Goal: Information Seeking & Learning: Learn about a topic

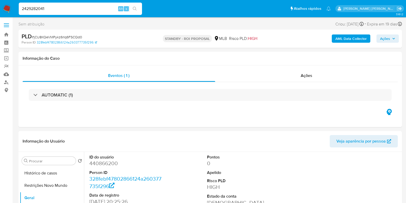
select select "10"
type input "2429282041"
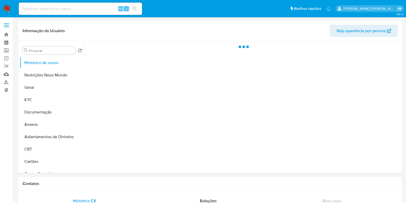
select select "10"
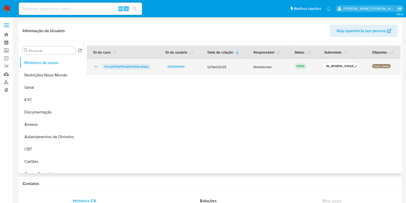
click at [123, 69] on span "HhJyDPOdFBYqBU5rKQsvKqba" at bounding box center [126, 66] width 44 height 6
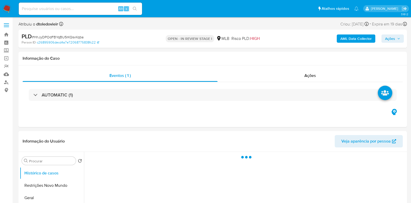
select select "10"
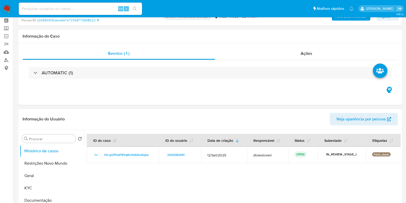
scroll to position [32, 0]
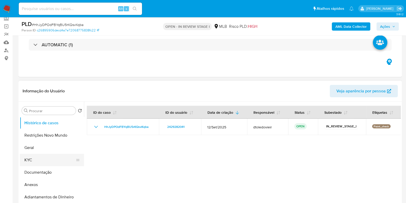
click at [31, 161] on button "KYC" at bounding box center [50, 160] width 60 height 12
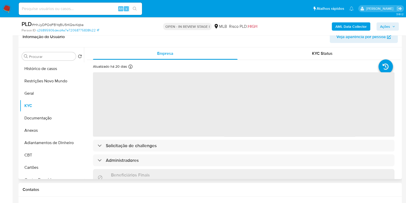
scroll to position [96, 0]
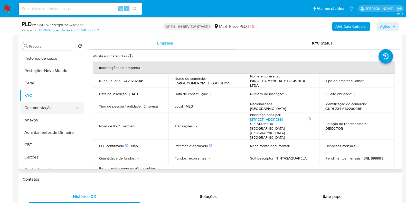
click at [46, 106] on button "Documentação" at bounding box center [50, 107] width 60 height 12
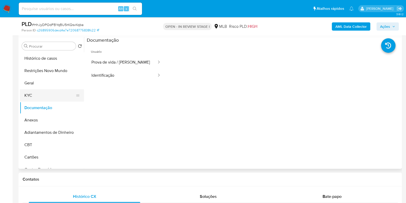
click at [45, 95] on button "KYC" at bounding box center [50, 95] width 60 height 12
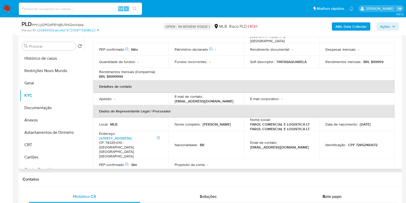
drag, startPoint x: 219, startPoint y: 119, endPoint x: 173, endPoint y: 120, distance: 46.2
click at [173, 120] on td "Nome completo : Siguiney de Souza Peres" at bounding box center [206, 124] width 76 height 14
copy p "Siguiney de Souza Peres"
click at [358, 142] on p "CPF 72652160672" at bounding box center [363, 144] width 30 height 5
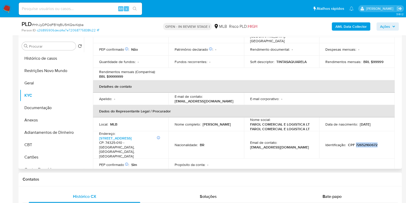
copy p "72652160672"
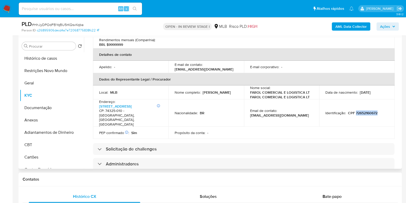
scroll to position [128, 0]
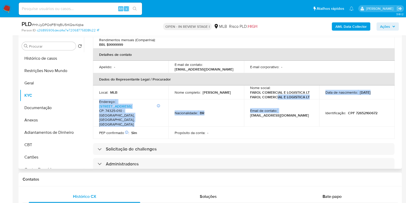
drag, startPoint x: 288, startPoint y: 90, endPoint x: 302, endPoint y: 90, distance: 13.9
click at [299, 90] on tbody "Local : MLB Nome completo : Siguiney de Souza Peres Nome social : FAROL COMERCI…" at bounding box center [244, 111] width 302 height 53
click at [302, 99] on td "Email de contato : ssiguiney@gmail.com" at bounding box center [282, 112] width 76 height 27
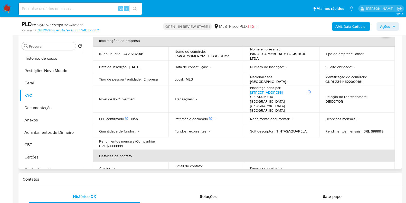
scroll to position [0, 0]
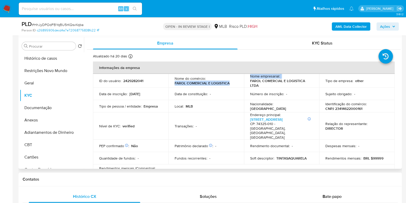
drag, startPoint x: 245, startPoint y: 84, endPoint x: 174, endPoint y: 84, distance: 70.9
click at [174, 84] on tr "ID do usuário : 2429282041 Nome do comércio : FAROL COMERCIAL E LOGISTICA Nome …" at bounding box center [244, 81] width 302 height 14
click at [221, 87] on td "Nome do comércio : FAROL COMERCIAL E LOGISTICA" at bounding box center [206, 81] width 76 height 14
drag, startPoint x: 171, startPoint y: 84, endPoint x: 205, endPoint y: 84, distance: 34.4
click at [205, 84] on td "Nome do comércio : FAROL COMERCIAL E LOGISTICA" at bounding box center [206, 81] width 76 height 14
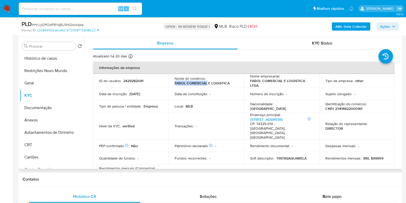
copy p "FAROL COMERCIAL"
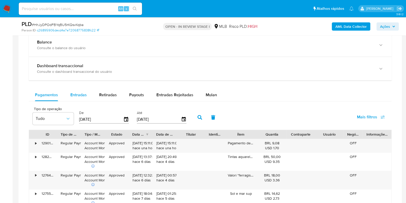
click at [82, 97] on span "Entradas" at bounding box center [78, 95] width 16 height 6
select select "10"
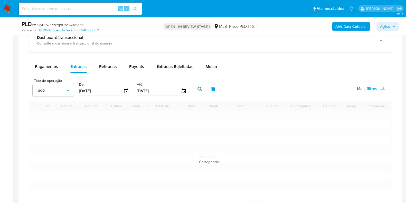
scroll to position [449, 0]
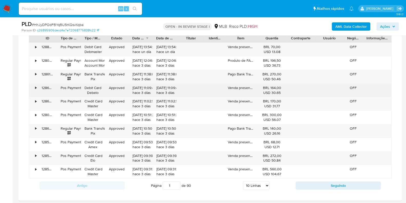
click at [34, 87] on div "•" at bounding box center [33, 89] width 9 height 13
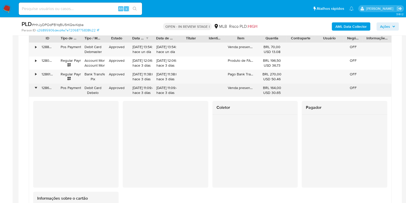
click at [45, 87] on div "128607947442" at bounding box center [47, 89] width 19 height 13
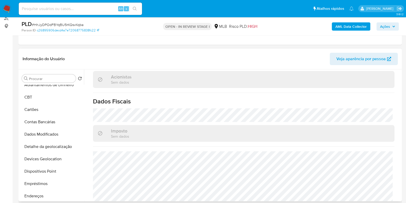
scroll to position [0, 0]
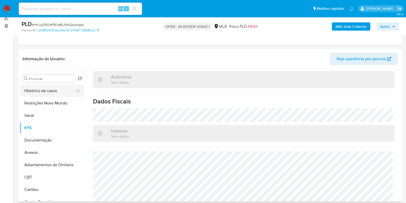
click at [52, 90] on button "Histórico de casos" at bounding box center [50, 90] width 60 height 12
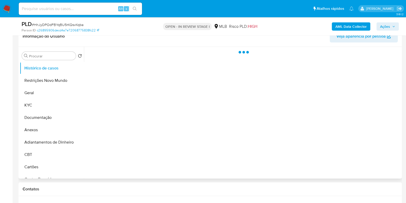
scroll to position [96, 0]
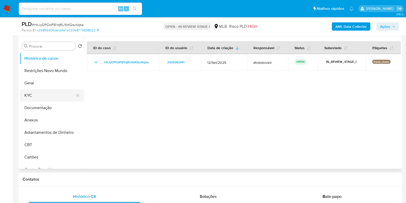
click at [48, 89] on button "KYC" at bounding box center [50, 95] width 60 height 12
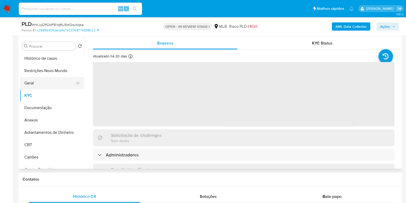
click at [53, 83] on button "Geral" at bounding box center [50, 83] width 60 height 12
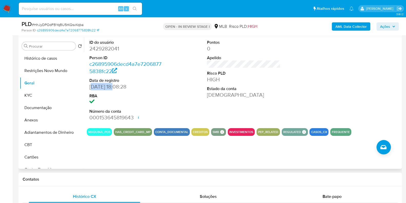
drag, startPoint x: 118, startPoint y: 86, endPoint x: 93, endPoint y: 88, distance: 24.2
click at [93, 88] on dd "09/05/2025 18:08:28" at bounding box center [125, 86] width 73 height 7
click at [149, 87] on dd "09/05/2025 18:08:28" at bounding box center [125, 86] width 73 height 7
click at [389, 26] on span "Ações" at bounding box center [385, 26] width 10 height 8
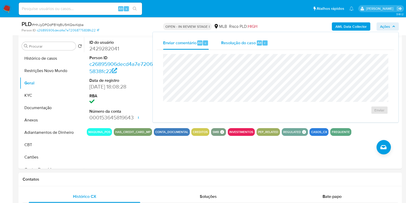
click at [234, 42] on span "Resolução do caso" at bounding box center [238, 43] width 35 height 6
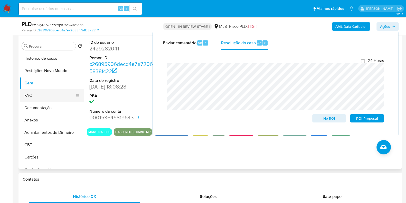
click at [52, 100] on button "KYC" at bounding box center [50, 95] width 60 height 12
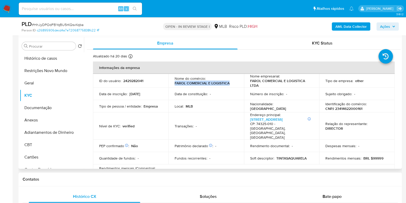
drag, startPoint x: 236, startPoint y: 84, endPoint x: 173, endPoint y: 83, distance: 63.5
click at [173, 83] on td "Nome do comércio : FAROL COMERCIAL E LOGISTICA" at bounding box center [206, 81] width 76 height 14
copy p "FAROL COMERCIAL E LOGISTICA"
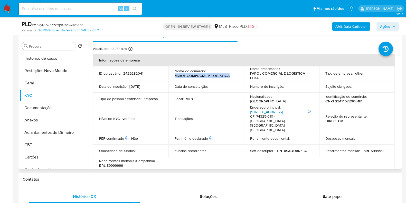
scroll to position [0, 0]
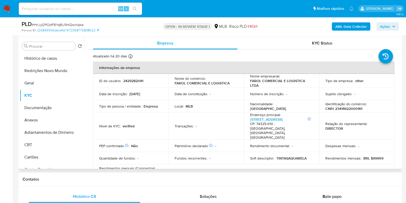
click at [347, 106] on p "CNPJ 23414622000161" at bounding box center [343, 108] width 37 height 5
click at [345, 108] on p "CNPJ 23414622000161" at bounding box center [343, 108] width 37 height 5
copy p "23414622000161"
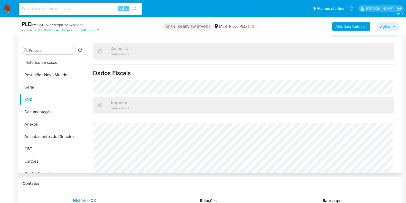
scroll to position [64, 0]
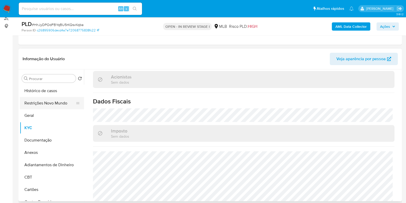
click at [33, 104] on button "Restrições Novo Mundo" at bounding box center [50, 103] width 60 height 12
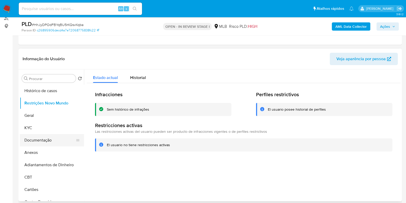
click at [37, 144] on button "Documentação" at bounding box center [50, 140] width 60 height 12
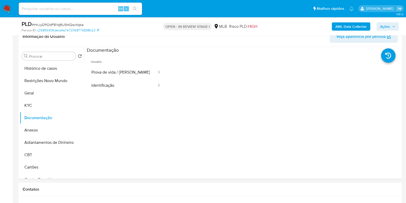
scroll to position [96, 0]
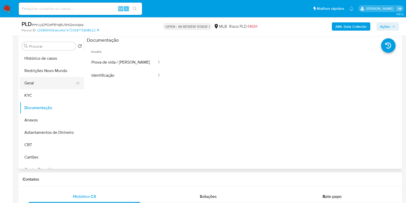
click at [28, 81] on button "Geral" at bounding box center [50, 83] width 60 height 12
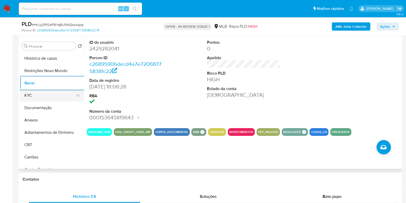
click at [47, 96] on button "KYC" at bounding box center [50, 95] width 60 height 12
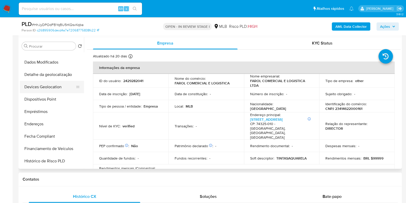
scroll to position [128, 0]
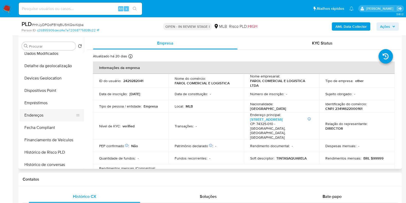
drag, startPoint x: 41, startPoint y: 116, endPoint x: 68, endPoint y: 118, distance: 27.8
click at [41, 117] on button "Endereços" at bounding box center [50, 115] width 60 height 12
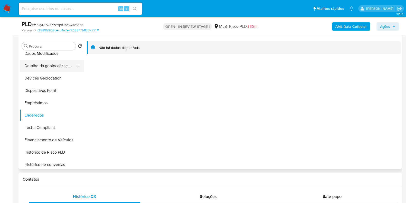
click at [45, 60] on button "Detalhe da geolocalização" at bounding box center [50, 66] width 60 height 12
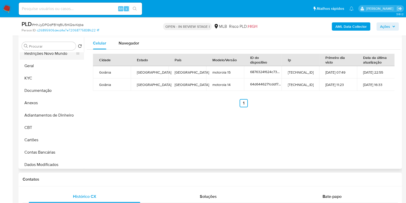
scroll to position [0, 0]
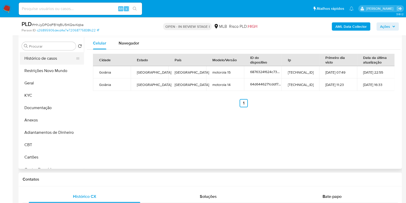
click at [55, 63] on button "Histórico de casos" at bounding box center [50, 58] width 60 height 12
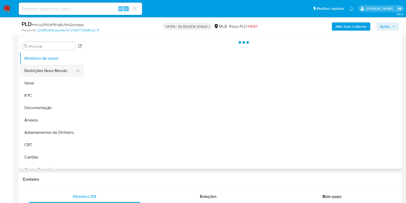
click at [54, 69] on button "Restrições Novo Mundo" at bounding box center [50, 70] width 60 height 12
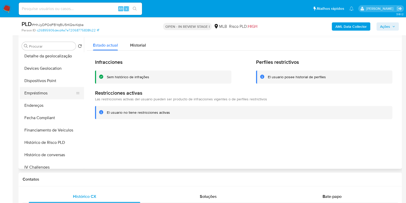
scroll to position [161, 0]
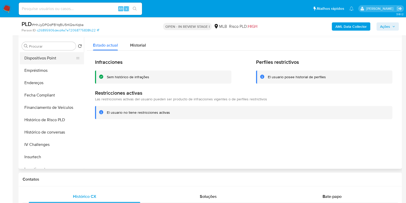
click at [54, 63] on button "Dispositivos Point" at bounding box center [50, 58] width 60 height 12
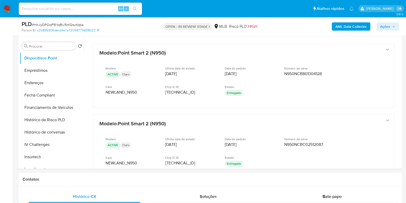
click at [350, 27] on b "AML Data Collector" at bounding box center [350, 26] width 31 height 8
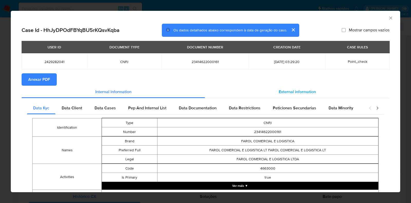
click at [292, 97] on div "External information" at bounding box center [297, 92] width 184 height 12
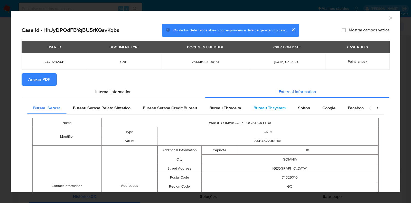
click at [286, 108] on div "Bureau Thsystem" at bounding box center [269, 108] width 44 height 12
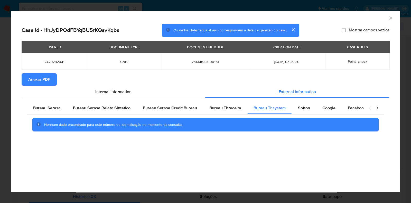
click at [39, 75] on span "Anexar PDF" at bounding box center [39, 79] width 22 height 11
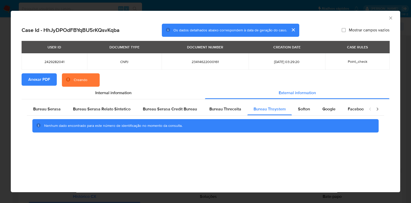
click at [0, 87] on div "AML Data Collector Case Id - HhJyDPOdFBYqBU5rKQsvKqba Os dados detalhados abaix…" at bounding box center [205, 101] width 411 height 203
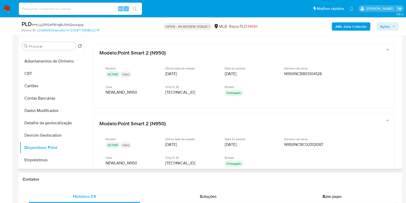
scroll to position [0, 0]
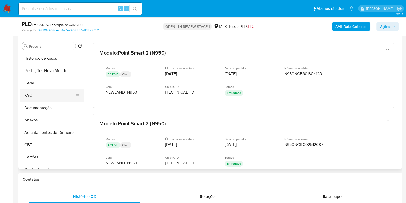
click at [40, 97] on button "KYC" at bounding box center [50, 95] width 60 height 12
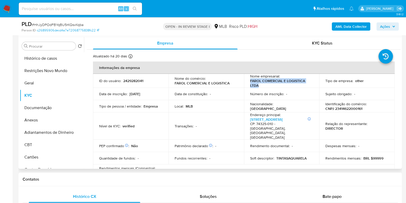
drag, startPoint x: 260, startPoint y: 85, endPoint x: 248, endPoint y: 82, distance: 12.5
click at [248, 82] on td "Nome empresarial : FAROL COMERCIAL E LOGISTICA LTDA" at bounding box center [282, 81] width 76 height 14
copy p "FAROL COMERCIAL E LOGISTICA LTDA"
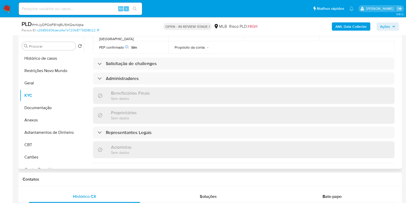
scroll to position [316, 0]
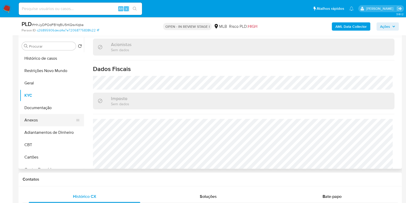
drag, startPoint x: 42, startPoint y: 123, endPoint x: 46, endPoint y: 122, distance: 4.4
click at [42, 123] on button "Anexos" at bounding box center [50, 120] width 60 height 12
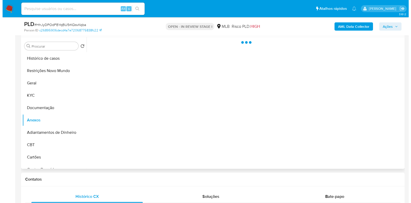
scroll to position [0, 0]
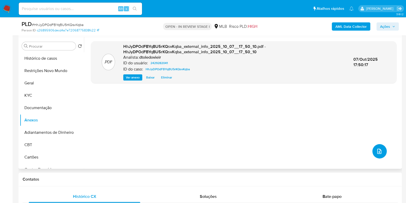
click at [384, 154] on button "upload-file" at bounding box center [379, 151] width 14 height 14
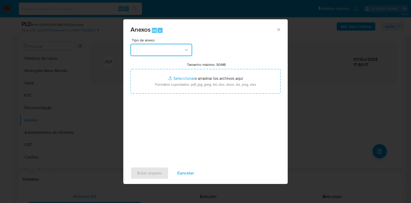
click at [174, 50] on button "button" at bounding box center [161, 50] width 62 height 12
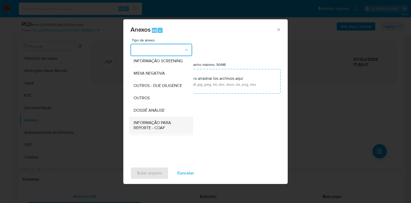
scroll to position [79, 0]
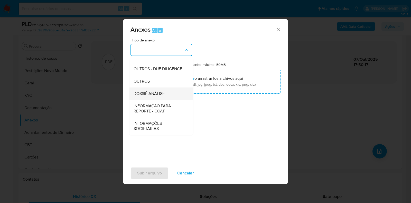
click at [153, 98] on div "DOSSIÊ ANÁLISE" at bounding box center [160, 93] width 52 height 12
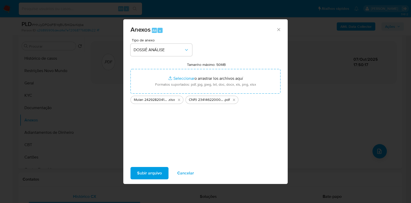
click at [150, 171] on span "Subir arquivo" at bounding box center [149, 172] width 25 height 11
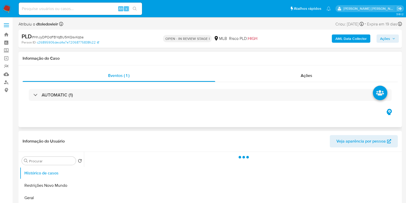
select select "10"
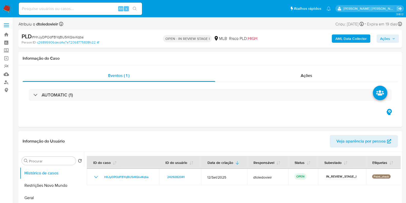
click at [385, 37] on span "Ações" at bounding box center [385, 38] width 10 height 8
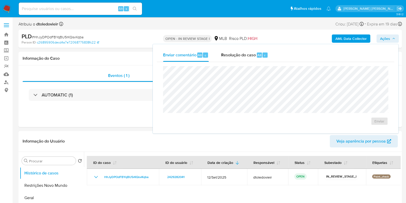
click at [239, 63] on div "Enviar" at bounding box center [275, 95] width 237 height 67
click at [239, 60] on div "Resolução do caso Alt r" at bounding box center [244, 54] width 47 height 13
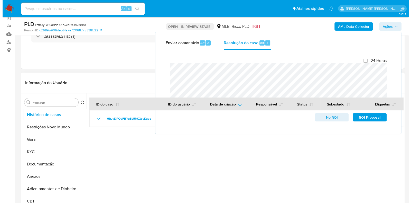
scroll to position [96, 0]
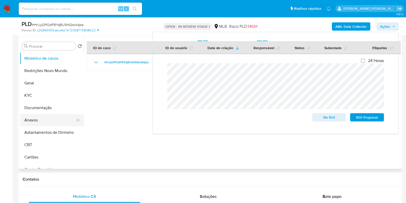
click at [54, 120] on button "Anexos" at bounding box center [50, 120] width 60 height 12
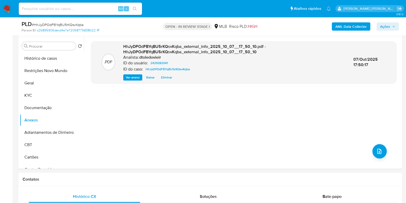
click at [383, 27] on span "Ações" at bounding box center [385, 26] width 10 height 8
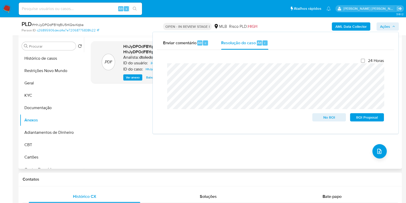
click at [257, 147] on div ".PDF HhJyDPOdFBYqBU5rKQsvKqba_external_info_2025_10_07__17_50_10.pdf - HhJyDPOd…" at bounding box center [244, 102] width 306 height 123
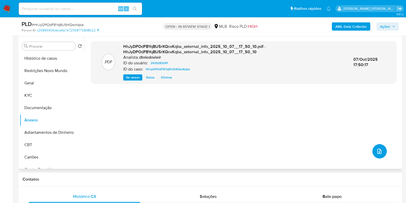
click at [379, 149] on icon "upload-file" at bounding box center [379, 151] width 6 height 6
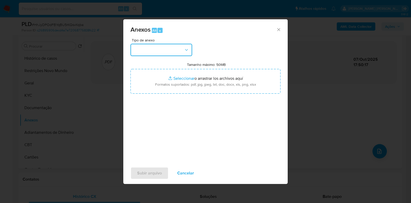
click at [162, 48] on button "button" at bounding box center [161, 50] width 62 height 12
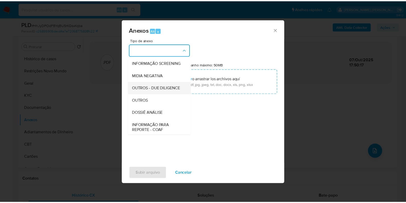
scroll to position [79, 0]
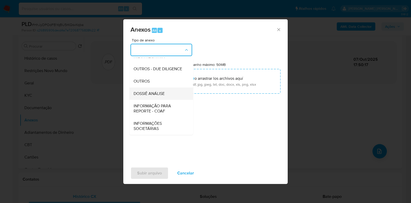
click at [163, 91] on span "DOSSIÊ ANÁLISE" at bounding box center [149, 93] width 31 height 5
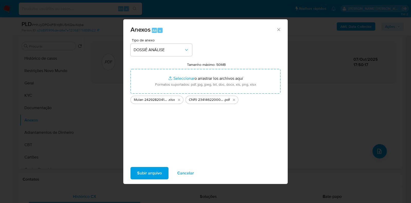
click at [163, 178] on button "Subir arquivo" at bounding box center [149, 173] width 38 height 12
click at [279, 29] on icon "Cerrar" at bounding box center [278, 29] width 3 height 3
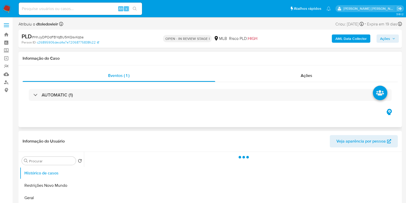
select select "10"
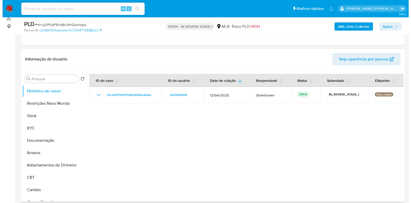
scroll to position [64, 0]
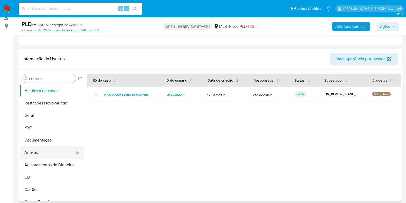
click at [35, 152] on button "Anexos" at bounding box center [50, 152] width 60 height 12
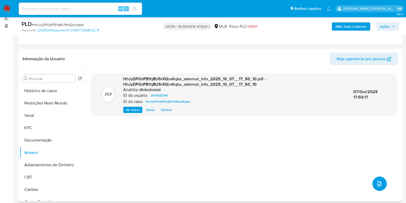
click at [379, 180] on button "upload-file" at bounding box center [379, 183] width 14 height 14
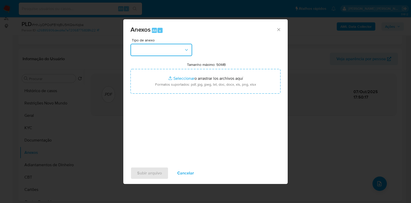
click at [148, 44] on button "button" at bounding box center [161, 50] width 62 height 12
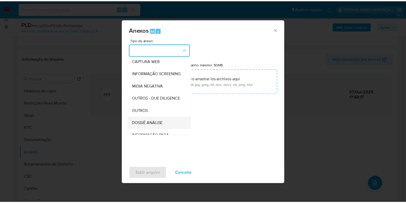
scroll to position [79, 0]
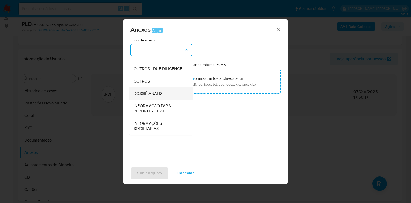
click at [160, 93] on span "DOSSIÊ ANÁLISE" at bounding box center [149, 93] width 31 height 5
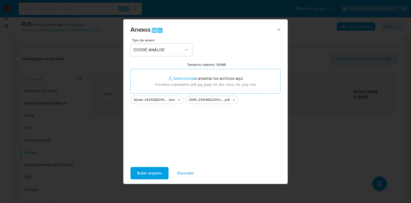
click at [158, 172] on span "Subir arquivo" at bounding box center [149, 172] width 25 height 11
click at [281, 28] on div "Anexos Alt a" at bounding box center [205, 28] width 164 height 19
click at [281, 29] on div "Anexos Alt a" at bounding box center [205, 28] width 164 height 19
click at [278, 29] on icon "Cerrar" at bounding box center [278, 29] width 5 height 5
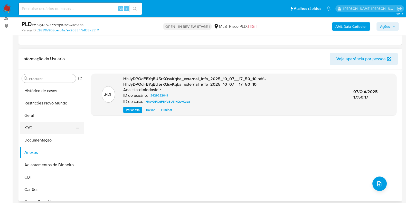
click at [42, 124] on button "KYC" at bounding box center [50, 127] width 60 height 12
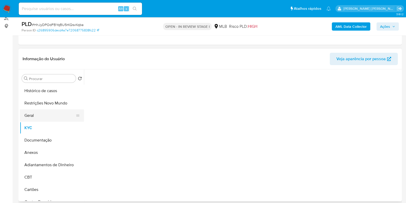
click at [42, 115] on button "Geral" at bounding box center [50, 115] width 60 height 12
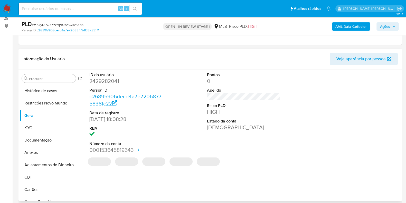
click at [111, 78] on dd "2429282041" at bounding box center [125, 80] width 73 height 7
copy dd "2429282041"
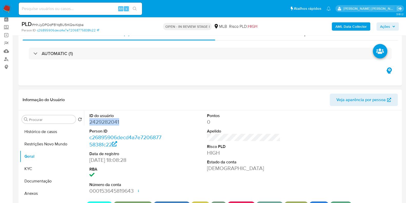
scroll to position [0, 0]
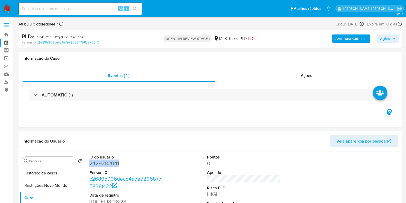
click at [8, 43] on link "Painel" at bounding box center [30, 43] width 61 height 8
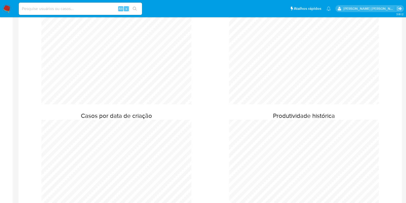
scroll to position [32, 0]
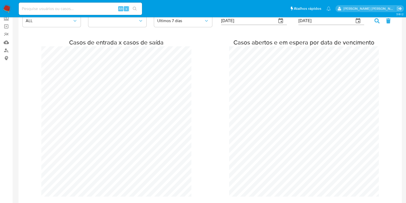
click at [67, 10] on input at bounding box center [80, 8] width 123 height 7
paste input "GKaI2WUjsCv2W8tRP2VtVVeF"
type input "GKaI2WUjsCv2W8tRP2VtVVeF"
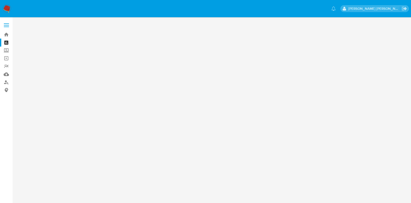
click at [260, 38] on main at bounding box center [205, 101] width 411 height 203
click at [9, 10] on img at bounding box center [7, 8] width 9 height 9
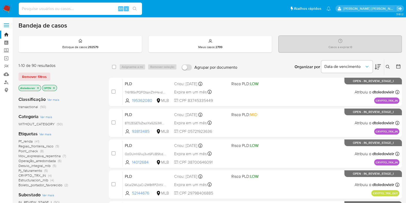
click at [70, 12] on input at bounding box center [80, 8] width 123 height 7
paste input "GKaI2WUjsCv2W8tRP2VtVVeF"
type input "GKaI2WUjsCv2W8tRP2VtVVeF"
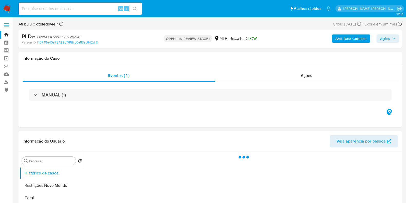
select select "10"
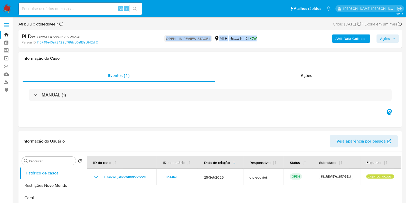
drag, startPoint x: 264, startPoint y: 36, endPoint x: 148, endPoint y: 39, distance: 116.6
click at [148, 39] on div "PLD # GKaI2WUjsCv2W8tRP2VtVVeF Person ID 140749e40a72429b765fcb0e83ac642d OPEN …" at bounding box center [209, 39] width 383 height 18
click at [147, 39] on div "PLD # GKaI2WUjsCv2W8tRP2VtVVeF Person ID 140749e40a72429b765fcb0e83ac642d OPEN …" at bounding box center [209, 39] width 383 height 18
click at [69, 7] on input at bounding box center [80, 8] width 123 height 7
paste input "167411667"
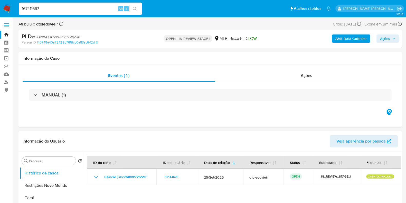
type input "167411667"
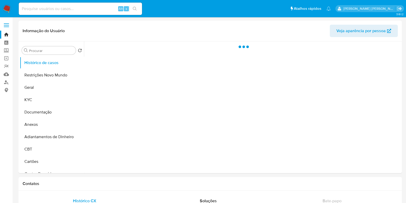
select select "10"
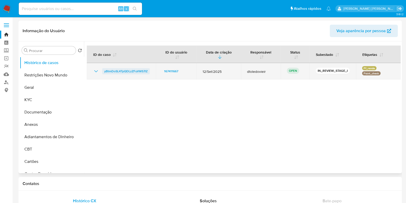
click at [125, 72] on span "yBtmDoSL4TpQDLzZFuVWS7lZ" at bounding box center [125, 71] width 43 height 6
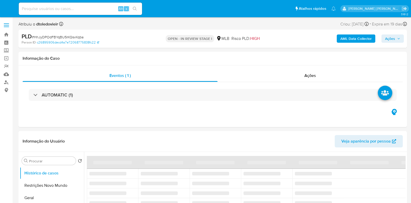
select select "10"
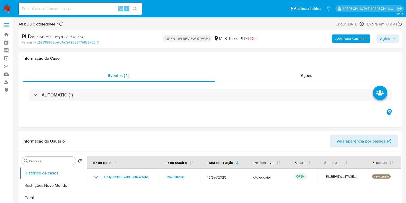
click at [390, 35] on span "Ações" at bounding box center [387, 38] width 15 height 7
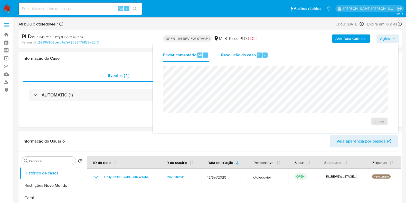
click at [257, 56] on span "Alt" at bounding box center [259, 55] width 4 height 5
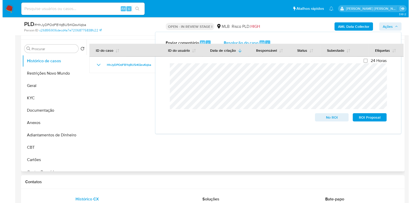
scroll to position [96, 0]
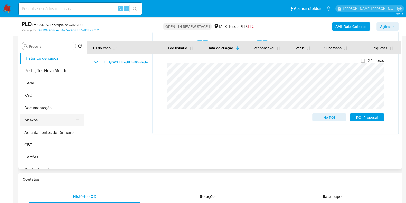
click at [31, 120] on button "Anexos" at bounding box center [50, 120] width 60 height 12
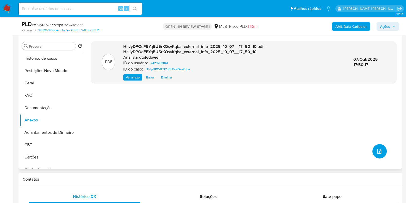
click at [379, 149] on icon "upload-file" at bounding box center [379, 151] width 6 height 6
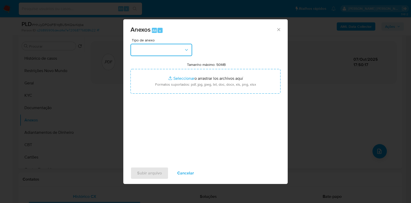
click at [154, 51] on button "button" at bounding box center [161, 50] width 62 height 12
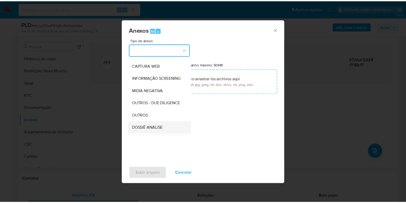
scroll to position [79, 0]
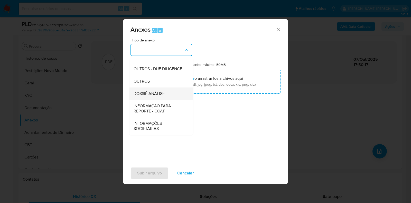
click at [150, 95] on span "DOSSIÊ ANÁLISE" at bounding box center [149, 93] width 31 height 5
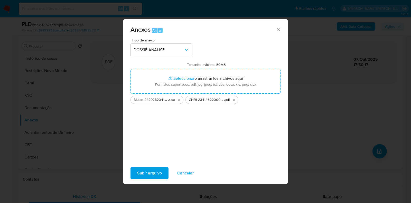
click at [146, 175] on span "Subir arquivo" at bounding box center [149, 172] width 25 height 11
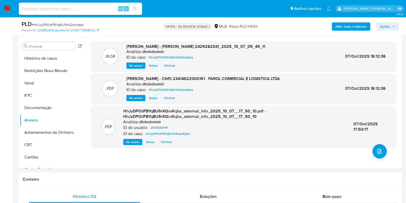
click at [390, 29] on span "Ações" at bounding box center [387, 26] width 15 height 7
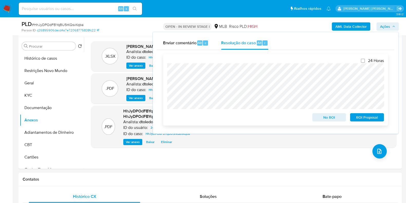
click at [323, 120] on span "No ROI" at bounding box center [329, 117] width 27 height 7
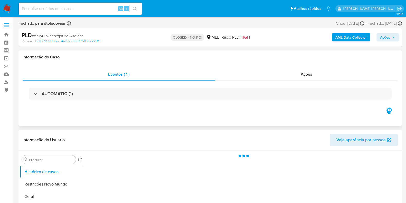
select select "10"
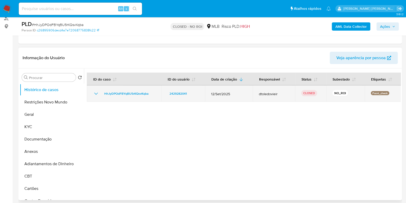
scroll to position [64, 0]
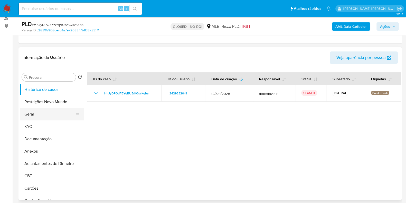
click at [48, 111] on button "Geral" at bounding box center [50, 114] width 60 height 12
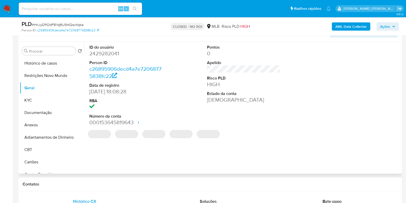
scroll to position [96, 0]
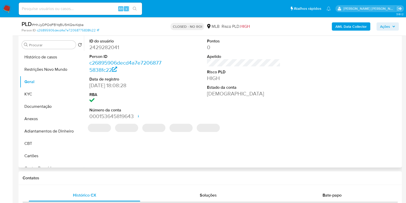
click at [107, 48] on dd "2429282041" at bounding box center [125, 47] width 73 height 7
copy dd "2429282041"
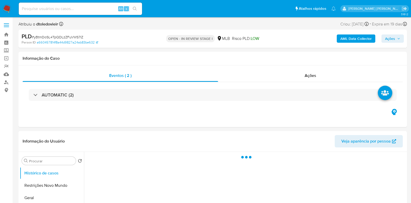
select select "10"
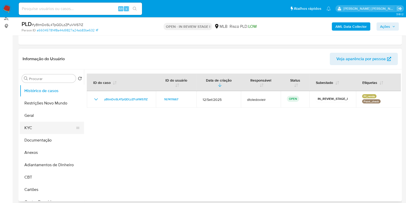
click at [42, 130] on button "KYC" at bounding box center [50, 127] width 60 height 12
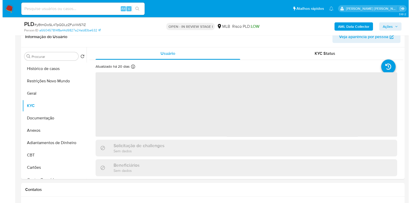
scroll to position [96, 0]
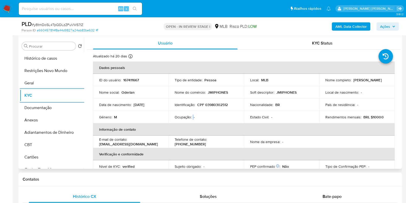
drag, startPoint x: 193, startPoint y: 117, endPoint x: 195, endPoint y: 117, distance: 2.6
click at [192, 117] on div "Ocupação : -" at bounding box center [206, 117] width 63 height 5
click at [43, 110] on button "Documentação" at bounding box center [50, 107] width 60 height 12
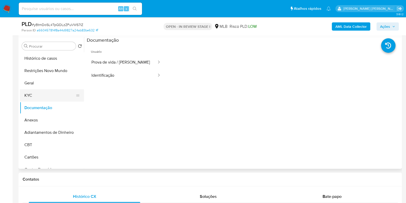
click at [58, 94] on button "KYC" at bounding box center [50, 95] width 60 height 12
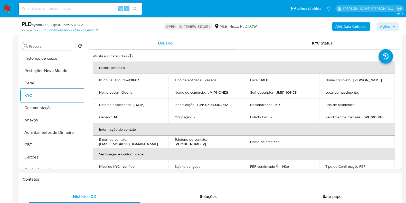
click at [358, 29] on b "AML Data Collector" at bounding box center [350, 26] width 31 height 8
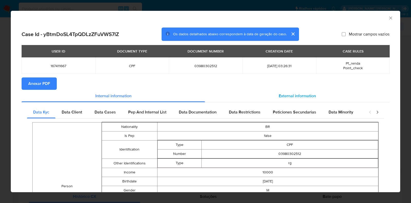
click at [296, 92] on div "External information" at bounding box center [297, 96] width 184 height 12
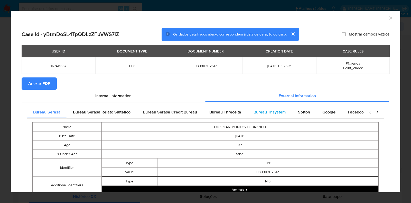
click at [276, 114] on span "Bureau Thsystem" at bounding box center [269, 112] width 32 height 6
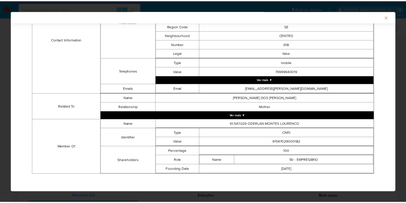
scroll to position [192, 0]
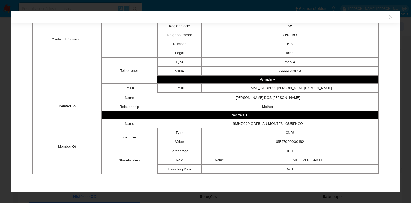
click at [279, 140] on td "61547029000182" at bounding box center [290, 141] width 176 height 9
copy td "61547029000182"
click at [0, 71] on div "AML Data Collector Case Id - yBtmDoSL4TpQDLzZFuVWS7lZ Os dados detalhados abaix…" at bounding box center [205, 101] width 411 height 203
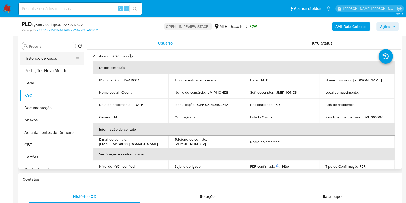
click at [54, 55] on button "Histórico de casos" at bounding box center [50, 58] width 60 height 12
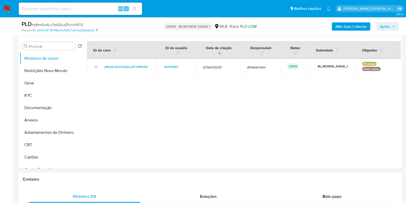
click at [386, 27] on span "Ações" at bounding box center [385, 26] width 10 height 8
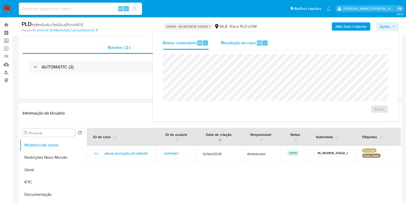
scroll to position [0, 0]
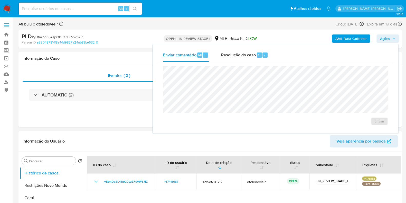
click at [252, 47] on div "Enviar comentário Alt c Resolução do caso Alt r Enviar" at bounding box center [276, 88] width 246 height 89
click at [240, 60] on div "Resolução do caso Alt r" at bounding box center [244, 54] width 47 height 13
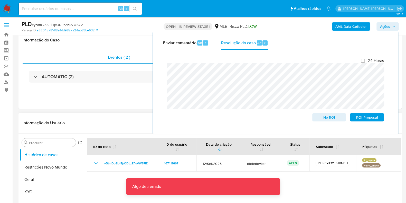
scroll to position [32, 0]
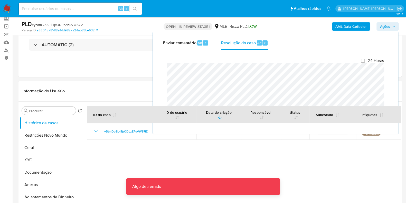
drag, startPoint x: 117, startPoint y: 78, endPoint x: 119, endPoint y: 79, distance: 3.0
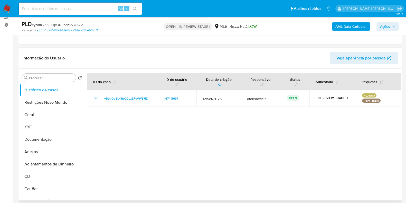
scroll to position [96, 0]
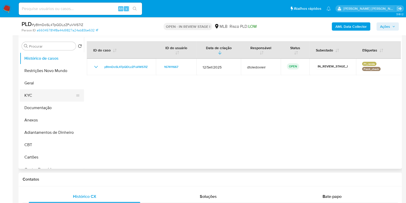
click at [45, 96] on button "KYC" at bounding box center [50, 95] width 60 height 12
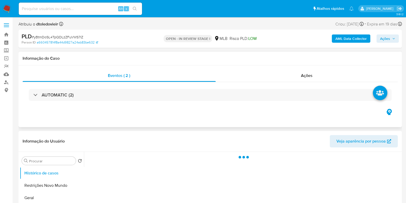
select select "10"
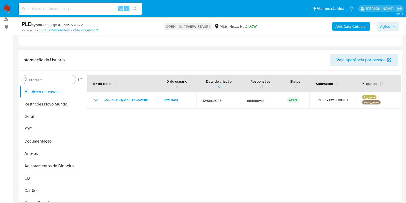
scroll to position [64, 0]
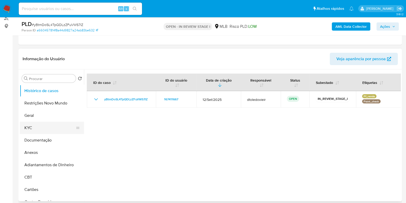
click at [34, 130] on button "KYC" at bounding box center [50, 127] width 60 height 12
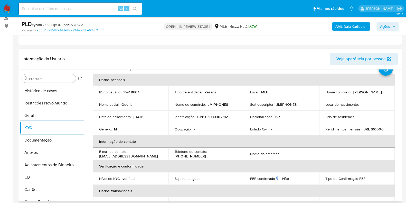
scroll to position [0, 0]
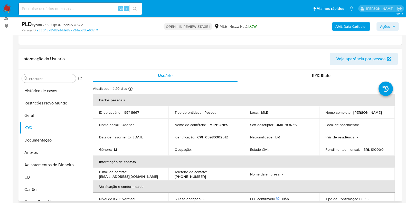
drag, startPoint x: 366, startPoint y: 115, endPoint x: 319, endPoint y: 114, distance: 46.8
click at [319, 114] on td "Nome completo : [PERSON_NAME]" at bounding box center [357, 112] width 76 height 12
copy p "[PERSON_NAME]"
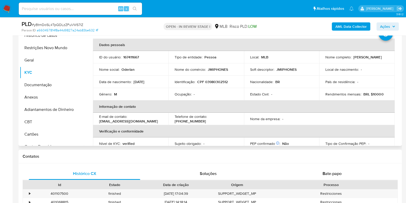
scroll to position [64, 0]
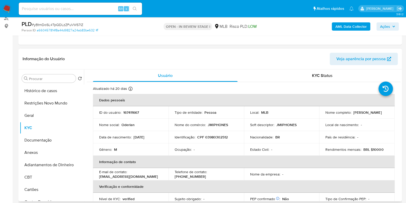
click at [210, 138] on p "CPF 03980302512" at bounding box center [212, 137] width 31 height 5
copy p "03980302512"
click at [37, 104] on button "Restrições Novo Mundo" at bounding box center [50, 103] width 60 height 12
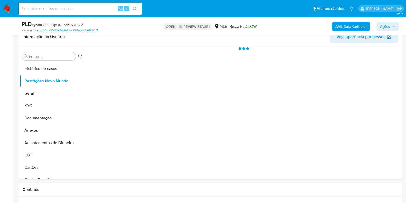
scroll to position [96, 0]
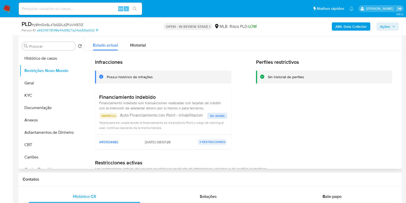
drag, startPoint x: 161, startPoint y: 96, endPoint x: 98, endPoint y: 98, distance: 63.5
click at [98, 98] on div "Financiamiento indebido Financiamento indebido son transacciones realizadas con…" at bounding box center [163, 112] width 136 height 45
click at [44, 110] on button "Documentação" at bounding box center [50, 107] width 60 height 12
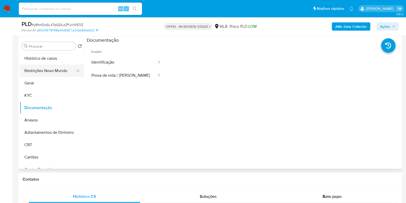
click at [41, 69] on button "Restrições Novo Mundo" at bounding box center [50, 70] width 60 height 12
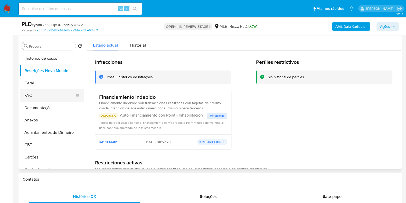
drag, startPoint x: 39, startPoint y: 83, endPoint x: 48, endPoint y: 89, distance: 10.4
click at [39, 83] on button "Geral" at bounding box center [52, 83] width 64 height 12
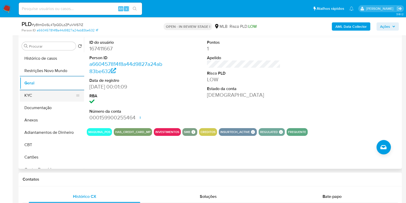
click at [45, 95] on button "KYC" at bounding box center [50, 95] width 60 height 12
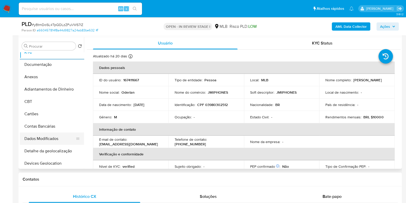
scroll to position [96, 0]
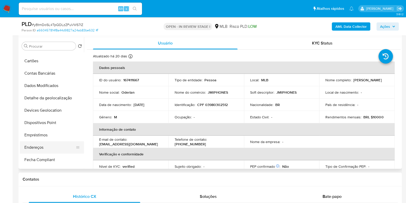
click at [40, 145] on button "Endereços" at bounding box center [50, 147] width 60 height 12
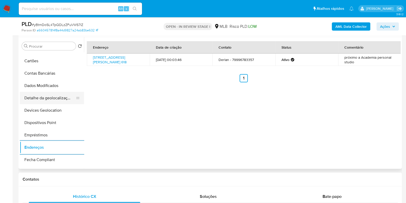
click at [47, 97] on button "Detalhe da geolocalização" at bounding box center [50, 98] width 60 height 12
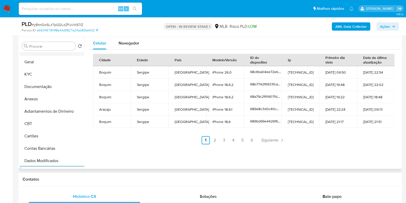
scroll to position [0, 0]
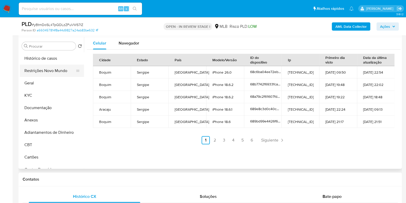
click at [55, 71] on button "Restrições Novo Mundo" at bounding box center [50, 70] width 60 height 12
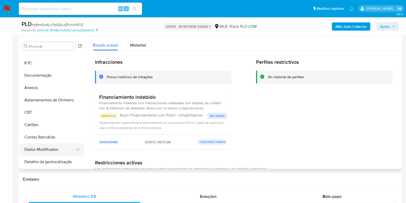
scroll to position [96, 0]
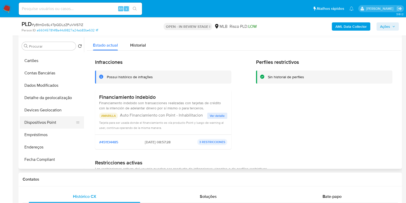
click at [64, 122] on button "Dispositivos Point" at bounding box center [50, 122] width 60 height 12
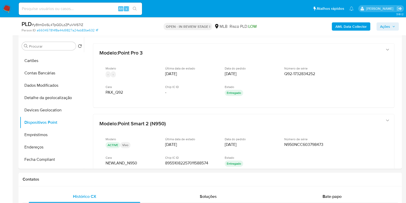
click at [353, 21] on div "AML Data Collector Ações" at bounding box center [337, 26] width 124 height 12
click at [348, 27] on b "AML Data Collector" at bounding box center [350, 26] width 31 height 8
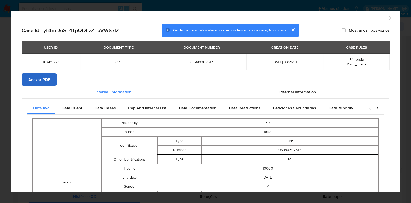
click at [45, 73] on section "Case Id - yBtmDoSL4TpQDLzZFuVWS7lZ Os dados detalhados abaixo correspondem à da…" at bounding box center [206, 179] width 368 height 311
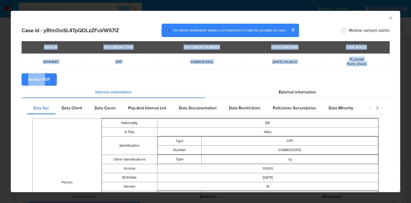
click at [43, 77] on span "Anexar PDF" at bounding box center [39, 79] width 22 height 11
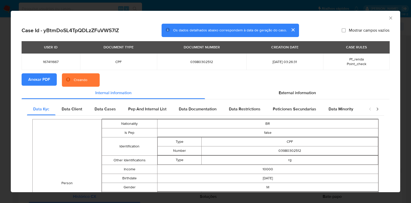
click at [115, 77] on section "Anexar PDF Creando" at bounding box center [206, 79] width 368 height 13
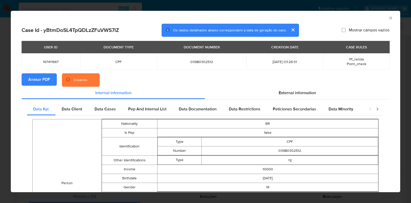
click at [83, 81] on div "Creando" at bounding box center [81, 79] width 14 height 5
click at [124, 80] on section "Anexar PDF Creando" at bounding box center [206, 79] width 368 height 13
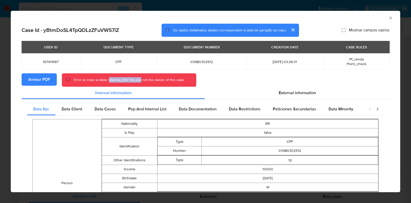
drag, startPoint x: 109, startPoint y: 80, endPoint x: 155, endPoint y: 79, distance: 46.3
click at [147, 79] on div "Error al crear la tabla: internal_info You are not the owner of this case" at bounding box center [129, 79] width 110 height 5
click at [163, 79] on div "Error al crear la tabla: internal_info You are not the owner of this case" at bounding box center [129, 79] width 110 height 5
click at [0, 97] on div "AML Data Collector Case Id - yBtmDoSL4TpQDLzZFuVWS7lZ Os dados detalhados abaix…" at bounding box center [205, 101] width 411 height 203
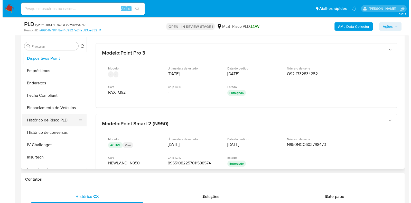
scroll to position [32, 0]
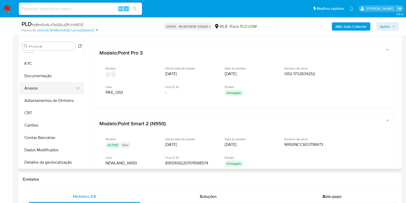
click at [46, 89] on button "Anexos" at bounding box center [50, 88] width 60 height 12
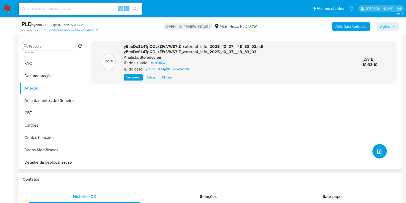
click at [378, 146] on button "upload-file" at bounding box center [379, 151] width 14 height 14
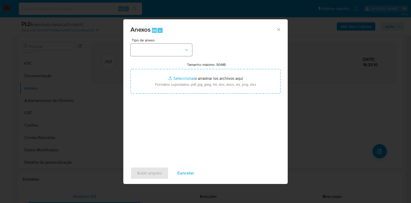
drag, startPoint x: 174, startPoint y: 56, endPoint x: 170, endPoint y: 48, distance: 9.2
click at [173, 54] on div "Tipo de anexo Tamanho máximo: 50MB Seleccionar archivos Seleccionar o arrastrar…" at bounding box center [205, 98] width 150 height 121
drag, startPoint x: 170, startPoint y: 48, endPoint x: 172, endPoint y: 55, distance: 7.1
click at [170, 48] on button "button" at bounding box center [161, 50] width 62 height 12
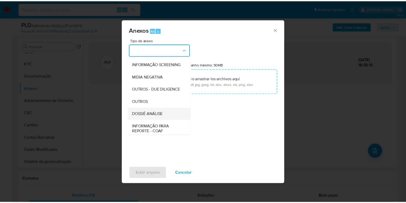
scroll to position [79, 0]
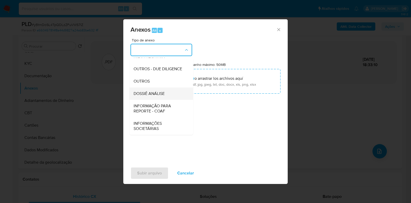
click at [161, 97] on div "DOSSIÊ ANÁLISE" at bounding box center [160, 93] width 52 height 12
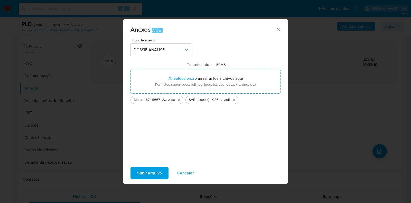
click at [149, 175] on span "Subir arquivo" at bounding box center [149, 172] width 25 height 11
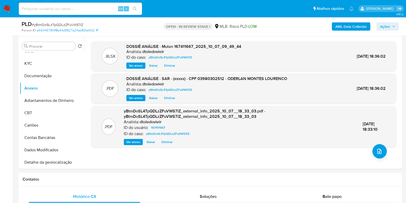
click at [390, 26] on span "Ações" at bounding box center [385, 26] width 10 height 8
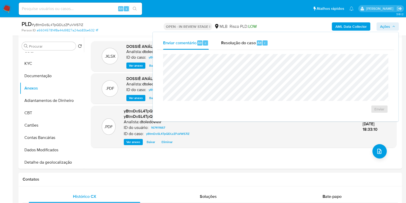
drag, startPoint x: 252, startPoint y: 44, endPoint x: 250, endPoint y: 52, distance: 7.6
click at [251, 44] on span "Resolução do caso" at bounding box center [238, 43] width 35 height 6
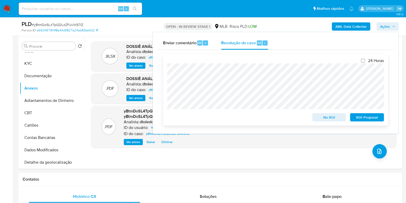
click at [371, 119] on span "ROI Proposal" at bounding box center [367, 117] width 27 height 7
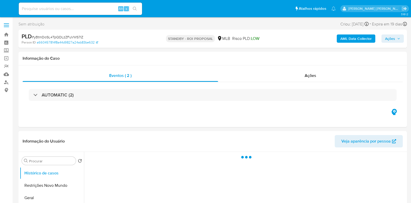
select select "10"
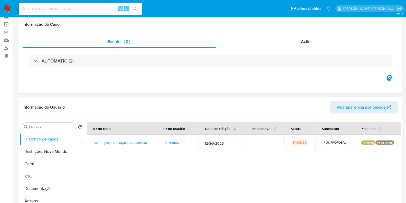
scroll to position [96, 0]
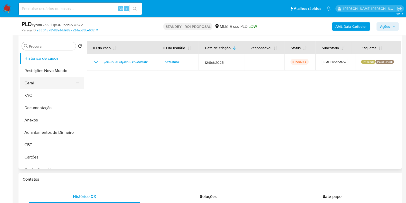
click at [41, 84] on button "Geral" at bounding box center [50, 83] width 60 height 12
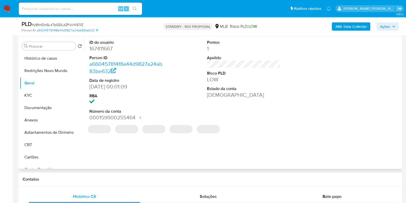
click at [107, 50] on dd "167411667" at bounding box center [125, 48] width 73 height 7
copy dd "167411667"
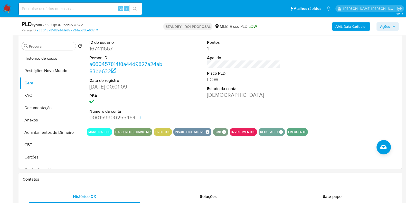
click at [76, 9] on input at bounding box center [80, 8] width 123 height 7
paste input "456768904"
type input "456768904"
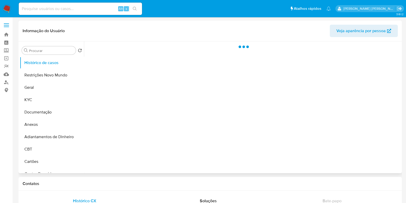
select select "10"
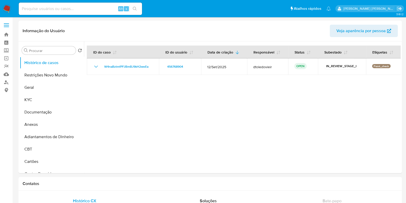
click at [83, 9] on input at bounding box center [80, 8] width 123 height 7
paste input "1775475544"
type input "1775475544"
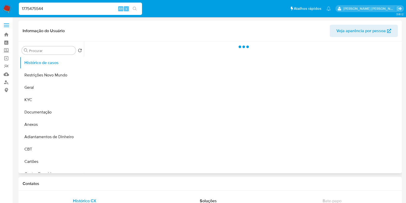
select select "10"
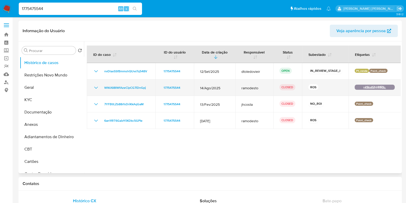
drag, startPoint x: 226, startPoint y: 89, endPoint x: 195, endPoint y: 91, distance: 31.1
click at [203, 90] on span "14/Ago/2025" at bounding box center [214, 88] width 29 height 5
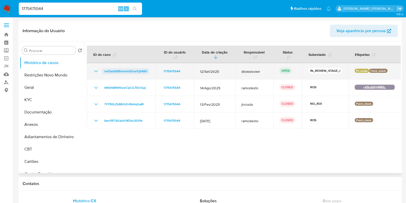
click at [132, 71] on span "nvDlaxSSfBmmshQUvsTq548V" at bounding box center [125, 71] width 43 height 6
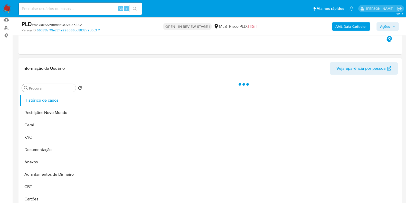
scroll to position [64, 0]
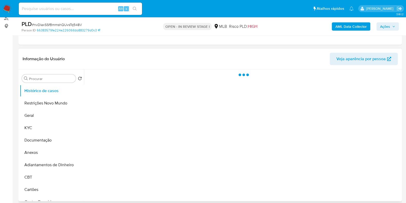
select select "10"
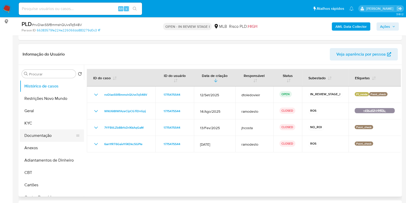
scroll to position [96, 0]
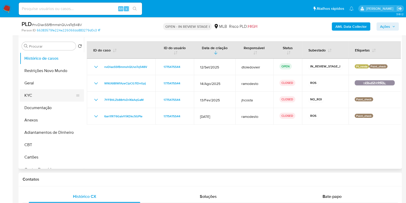
drag, startPoint x: 43, startPoint y: 95, endPoint x: 37, endPoint y: 95, distance: 5.9
click at [43, 95] on button "KYC" at bounding box center [50, 95] width 60 height 12
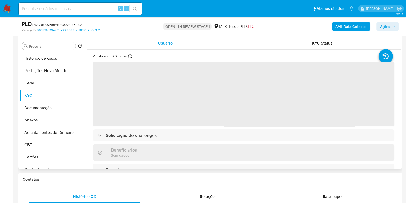
scroll to position [64, 0]
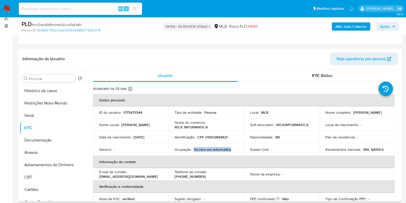
drag, startPoint x: 232, startPoint y: 149, endPoint x: 193, endPoint y: 151, distance: 39.1
click at [193, 151] on div "Ocupação : Tecnico em informatica" at bounding box center [206, 149] width 63 height 5
copy p "Tecnico em informatica"
click at [41, 133] on button "KYC" at bounding box center [50, 127] width 60 height 12
click at [27, 141] on button "Documentação" at bounding box center [50, 140] width 60 height 12
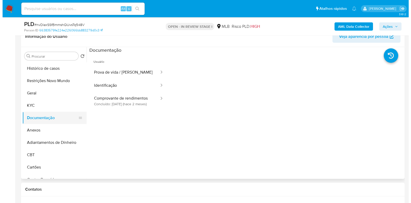
scroll to position [96, 0]
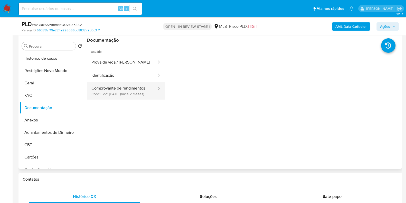
click at [136, 93] on button "Comprovante de rendimentos Concluído: [DATE] (hace 2 meses)" at bounding box center [122, 90] width 70 height 17
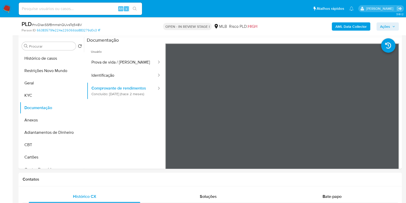
click at [343, 23] on b "AML Data Collector" at bounding box center [350, 26] width 31 height 8
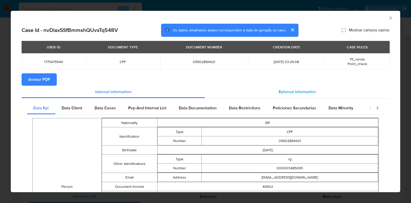
click at [286, 87] on div "External information" at bounding box center [297, 92] width 184 height 12
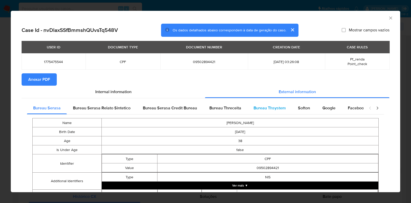
click at [268, 106] on span "Bureau Thsystem" at bounding box center [269, 108] width 32 height 6
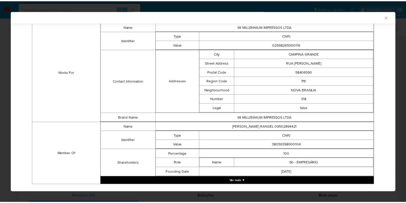
scroll to position [353, 0]
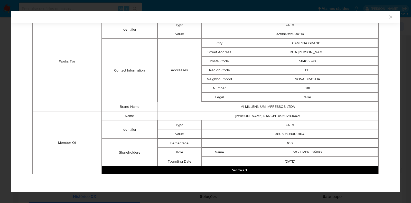
click at [288, 134] on td "38059398000104" at bounding box center [290, 133] width 176 height 9
copy td "38059398000104"
click at [4, 67] on div "AML Data Collector Case Id - nvDlaxSSfBmmshQUvsTq548V Os dados detalhados abaix…" at bounding box center [205, 101] width 411 height 203
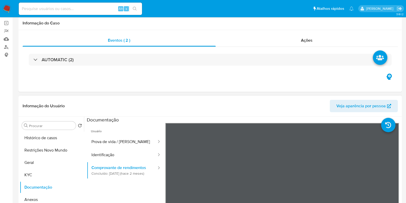
scroll to position [64, 0]
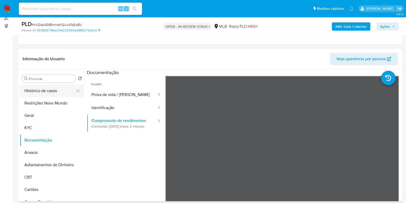
click at [47, 88] on button "Histórico de casos" at bounding box center [50, 90] width 60 height 12
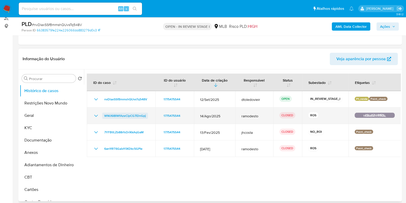
drag, startPoint x: 151, startPoint y: 117, endPoint x: 103, endPoint y: 117, distance: 47.5
click at [103, 117] on td "WWJ6I8lWfAzeCipCG7iDnGpj" at bounding box center [121, 115] width 69 height 16
click at [98, 114] on icon "Mostrar/Ocultar" at bounding box center [96, 115] width 6 height 6
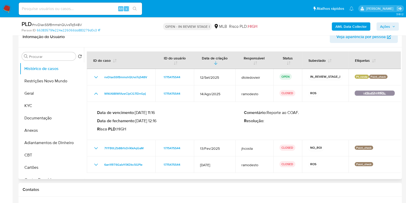
scroll to position [96, 0]
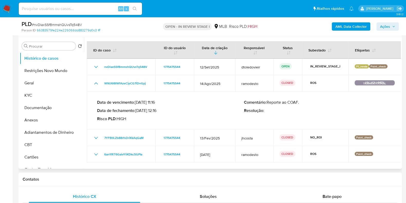
drag, startPoint x: 158, startPoint y: 109, endPoint x: 137, endPoint y: 111, distance: 20.9
click at [137, 111] on p "Data de fechamento : [DATE] 12:16" at bounding box center [170, 110] width 147 height 5
click at [392, 25] on span "Ações" at bounding box center [387, 26] width 15 height 7
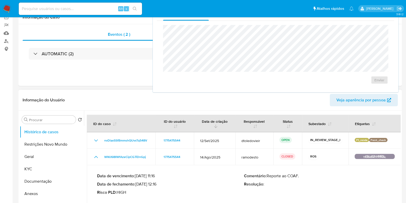
scroll to position [0, 0]
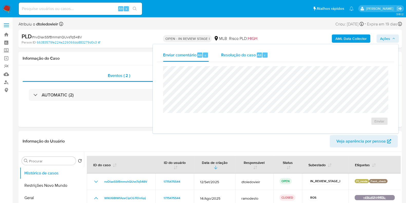
click at [250, 57] on span "Resolução do caso" at bounding box center [238, 55] width 35 height 6
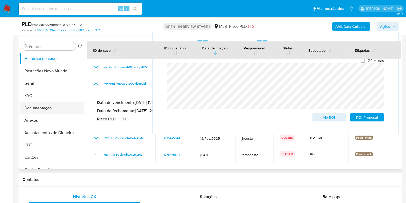
scroll to position [96, 0]
click at [43, 88] on button "Geral" at bounding box center [50, 83] width 60 height 12
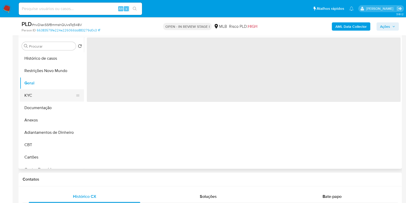
click at [46, 96] on button "KYC" at bounding box center [50, 95] width 60 height 12
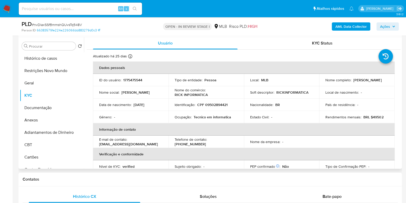
drag, startPoint x: 373, startPoint y: 82, endPoint x: 323, endPoint y: 83, distance: 50.3
click at [323, 83] on td "Nome completo : [PERSON_NAME]" at bounding box center [357, 80] width 76 height 12
copy p "[PERSON_NAME]"
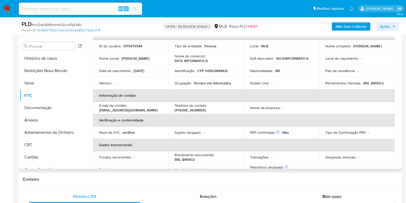
scroll to position [31, 0]
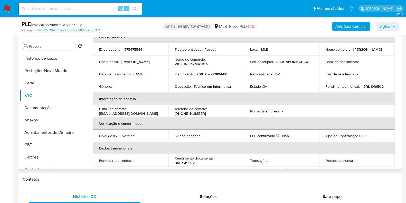
click at [218, 76] on p "CPF 09502894421" at bounding box center [212, 74] width 30 height 5
click at [218, 75] on p "CPF 09502894421" at bounding box center [212, 74] width 30 height 5
click at [220, 74] on p "CPF 09502894421" at bounding box center [212, 74] width 30 height 5
copy p "09502894421"
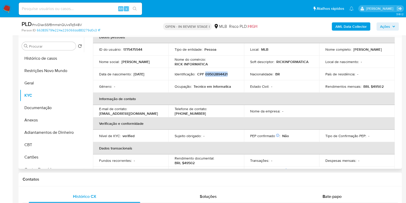
copy p "09502894421"
click at [49, 70] on button "Restrições Novo Mundo" at bounding box center [50, 70] width 60 height 12
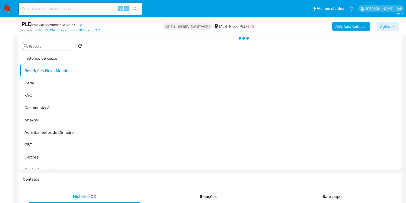
scroll to position [0, 0]
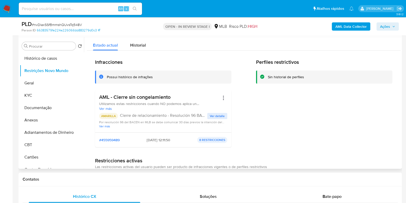
drag, startPoint x: 184, startPoint y: 95, endPoint x: 99, endPoint y: 95, distance: 85.0
click at [99, 95] on h3 "AML - Cierre sin congelamiento" at bounding box center [159, 97] width 120 height 6
click at [45, 110] on button "Documentação" at bounding box center [50, 107] width 60 height 12
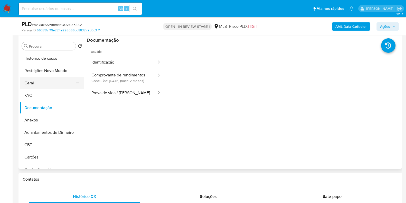
drag, startPoint x: 37, startPoint y: 81, endPoint x: 40, endPoint y: 82, distance: 2.9
click at [37, 81] on button "Geral" at bounding box center [50, 83] width 60 height 12
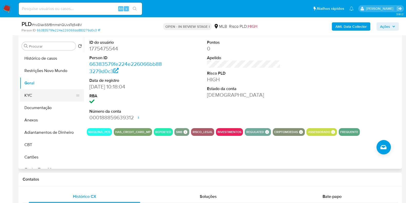
drag, startPoint x: 44, startPoint y: 91, endPoint x: 78, endPoint y: 95, distance: 34.6
click at [44, 91] on button "KYC" at bounding box center [50, 95] width 60 height 12
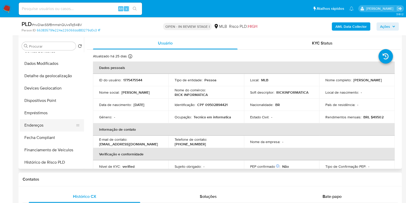
scroll to position [128, 0]
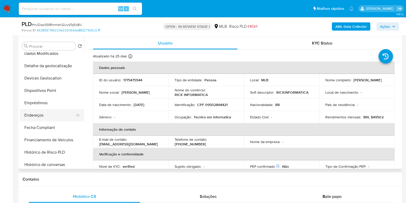
drag, startPoint x: 47, startPoint y: 108, endPoint x: 47, endPoint y: 112, distance: 3.6
click at [47, 110] on ul "Histórico de casos Restrições Novo Mundo Geral KYC Documentação Anexos Adiantam…" at bounding box center [52, 110] width 64 height 116
click at [47, 113] on button "Endereços" at bounding box center [50, 115] width 60 height 12
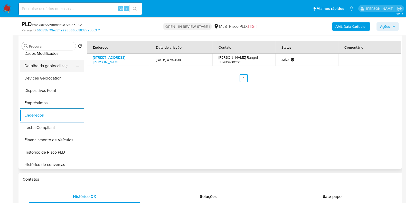
click at [51, 66] on button "Detalhe da geolocalização" at bounding box center [50, 66] width 60 height 12
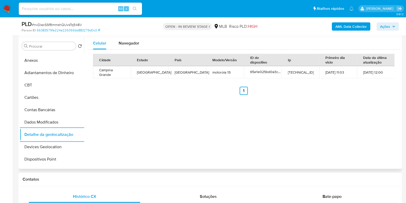
scroll to position [0, 0]
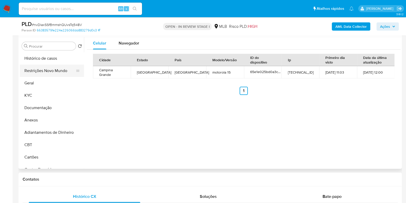
click at [55, 64] on button "Restrições Novo Mundo" at bounding box center [50, 70] width 60 height 12
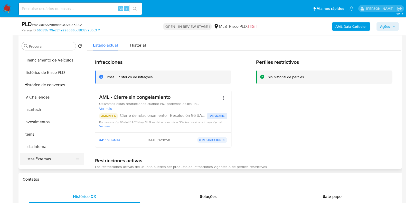
scroll to position [128, 0]
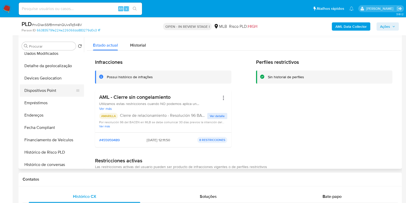
click at [52, 89] on button "Dispositivos Point" at bounding box center [50, 90] width 60 height 12
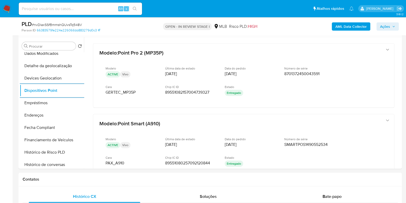
click at [346, 28] on b "AML Data Collector" at bounding box center [350, 26] width 31 height 8
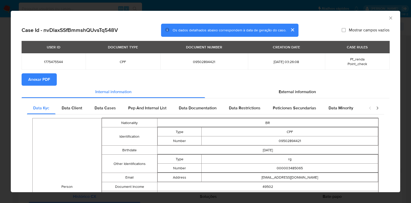
click at [49, 77] on span "Anexar PDF" at bounding box center [39, 79] width 22 height 11
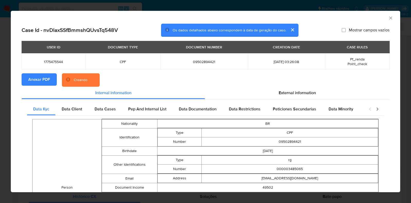
click at [6, 90] on div "AML Data Collector Case Id - nvDlaxSSfBmmshQUvsTq548V Os dados detalhados abaix…" at bounding box center [205, 101] width 411 height 203
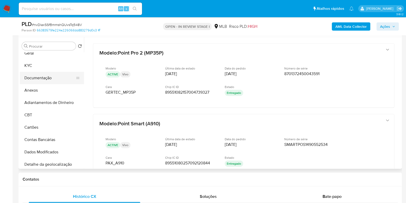
scroll to position [0, 0]
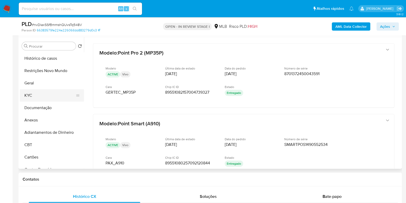
click at [44, 99] on button "KYC" at bounding box center [50, 95] width 60 height 12
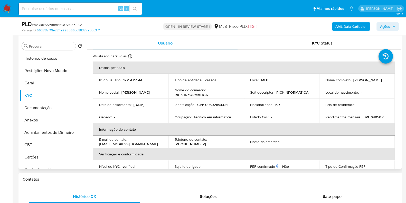
drag, startPoint x: 374, startPoint y: 83, endPoint x: 324, endPoint y: 84, distance: 50.4
click at [324, 84] on td "Nome completo : Flaviana Arruda Silva Rangel" at bounding box center [357, 80] width 76 height 12
copy p "[PERSON_NAME] [PERSON_NAME]"
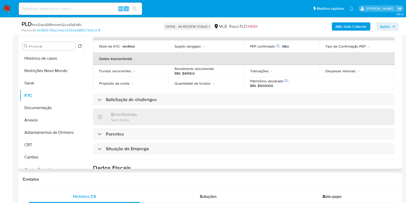
scroll to position [223, 0]
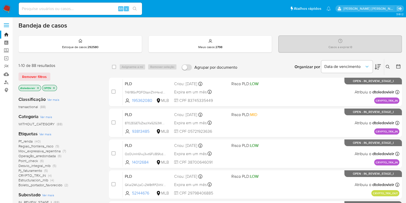
click at [41, 10] on input at bounding box center [80, 8] width 123 height 7
paste input "nvDlaxSSfBmmshQUvsTq548V"
type input "nvDlaxSSfBmmshQUvsTq548V"
click at [138, 8] on button "search-icon" at bounding box center [134, 8] width 11 height 7
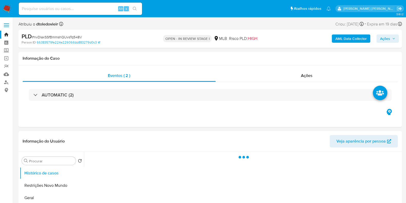
select select "10"
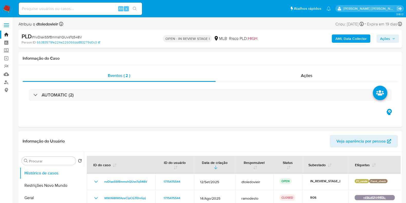
click at [378, 39] on button "Ações" at bounding box center [388, 38] width 22 height 8
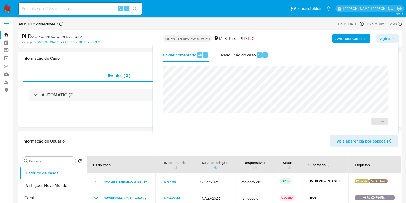
click at [239, 54] on span "Resolução do caso" at bounding box center [238, 55] width 35 height 6
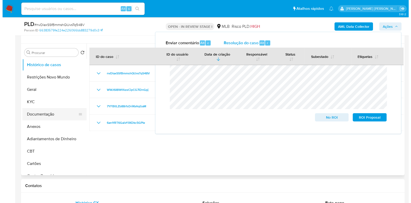
scroll to position [96, 0]
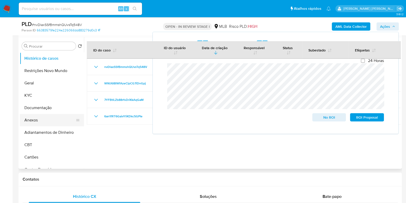
click at [38, 114] on button "Anexos" at bounding box center [50, 120] width 60 height 12
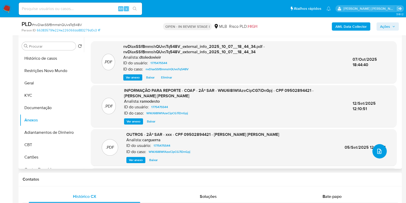
click at [379, 150] on icon "upload-file" at bounding box center [379, 150] width 4 height 5
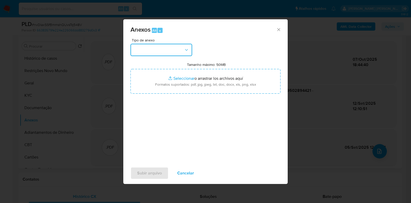
click at [171, 50] on button "button" at bounding box center [161, 50] width 62 height 12
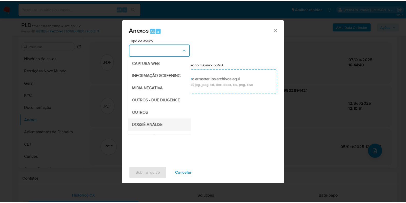
scroll to position [79, 0]
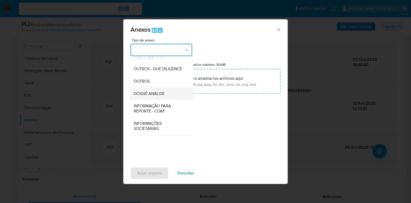
click at [153, 94] on span "DOSSIÊ ANÁLISE" at bounding box center [149, 93] width 31 height 5
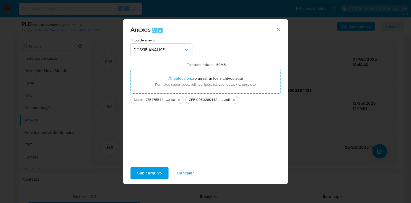
click at [140, 172] on span "Subir arquivo" at bounding box center [149, 172] width 25 height 11
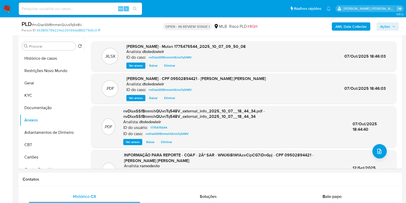
click at [391, 24] on span "Ações" at bounding box center [387, 26] width 15 height 7
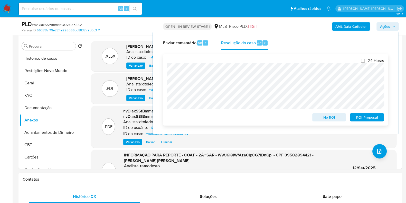
click at [329, 119] on span "No ROI" at bounding box center [329, 117] width 27 height 7
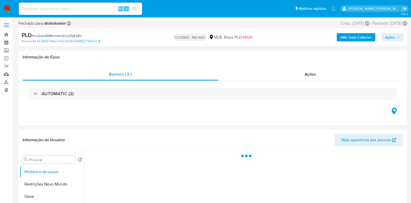
select select "10"
